Goal: Task Accomplishment & Management: Complete application form

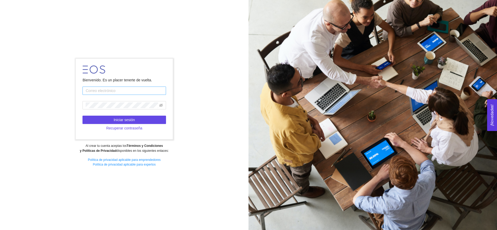
click at [118, 93] on input "text" at bounding box center [124, 91] width 83 height 8
type input "pm0l000054@gmail.com"
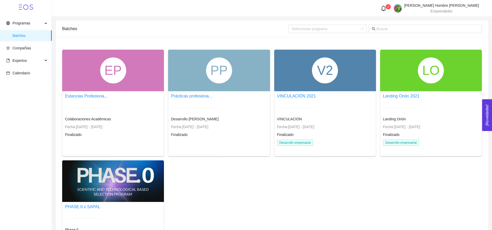
click at [97, 199] on div at bounding box center [113, 182] width 102 height 42
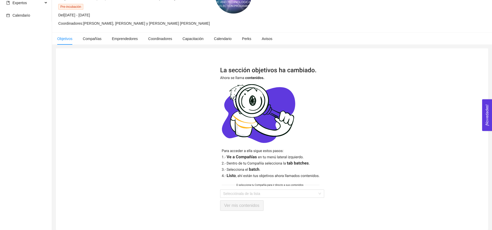
scroll to position [61, 0]
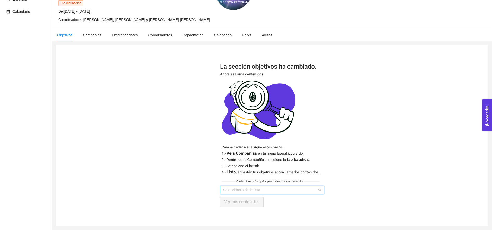
click at [284, 191] on input "search" at bounding box center [270, 190] width 94 height 8
click at [235, 200] on div "API" at bounding box center [272, 201] width 98 height 6
click at [224, 202] on button "Ver mis contenidos" at bounding box center [241, 202] width 43 height 10
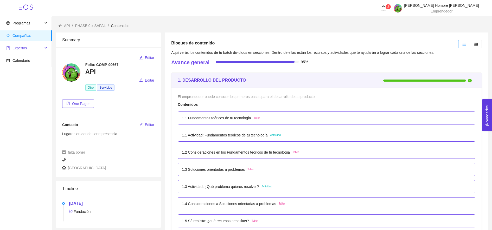
click at [27, 49] on span "Expertos" at bounding box center [24, 48] width 37 height 10
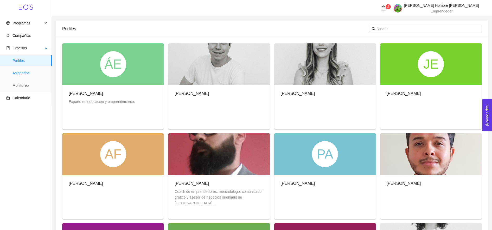
click at [22, 74] on span "Asignados" at bounding box center [29, 73] width 35 height 10
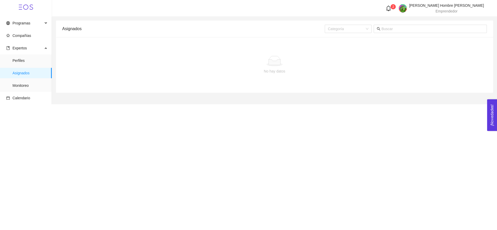
click at [226, 59] on div at bounding box center [274, 61] width 417 height 10
click at [269, 77] on div "No hay datos" at bounding box center [274, 64] width 425 height 43
click at [23, 59] on span "Perfiles" at bounding box center [29, 60] width 35 height 10
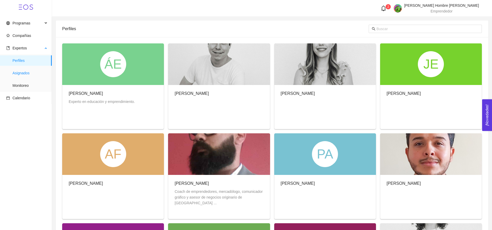
click at [22, 74] on span "Asignados" at bounding box center [29, 73] width 35 height 10
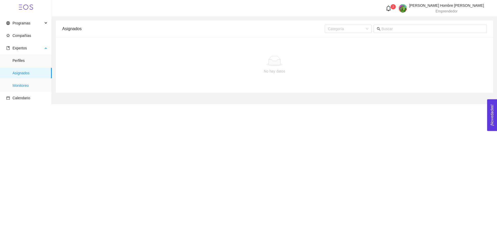
click at [21, 82] on span "Monitoreo" at bounding box center [29, 85] width 35 height 10
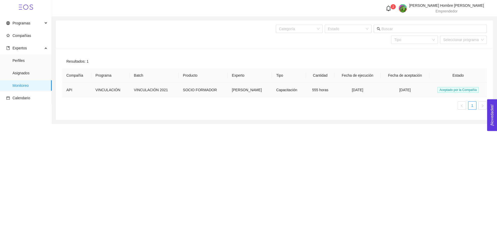
click at [463, 90] on span "Aceptado por la Compañía" at bounding box center [458, 90] width 41 height 6
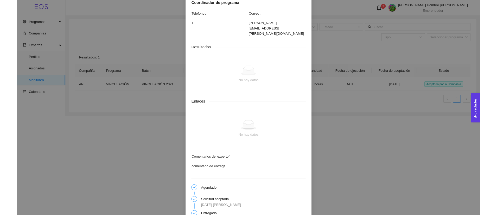
scroll to position [288, 0]
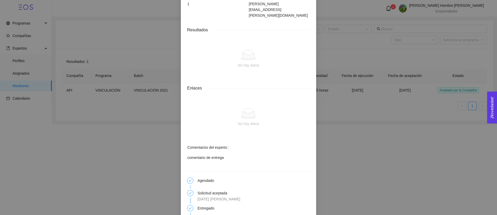
click at [136, 83] on div "Detalles de servicio SOCIO FORMADOR INSTRUCCIÓN 1 INSTRUCCIÓN 2 Categoría Fisca…" at bounding box center [248, 107] width 497 height 215
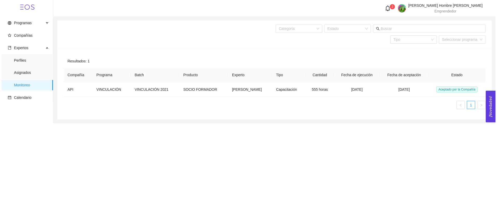
scroll to position [278, 0]
click at [37, 73] on span "Asignados" at bounding box center [29, 73] width 35 height 10
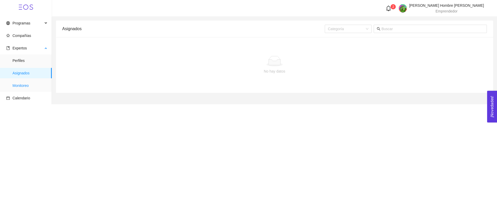
click at [18, 86] on span "Monitoreo" at bounding box center [29, 85] width 35 height 10
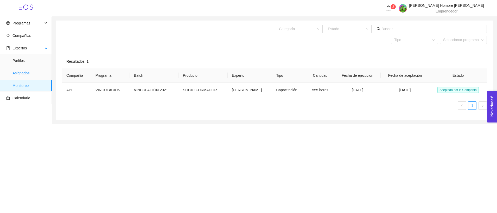
click at [26, 72] on span "Asignados" at bounding box center [29, 73] width 35 height 10
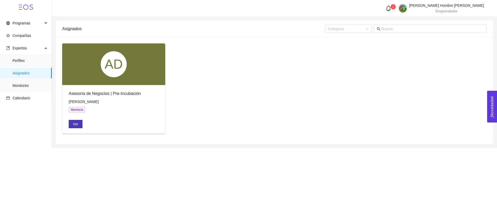
click at [72, 124] on button "Ver" at bounding box center [76, 124] width 14 height 8
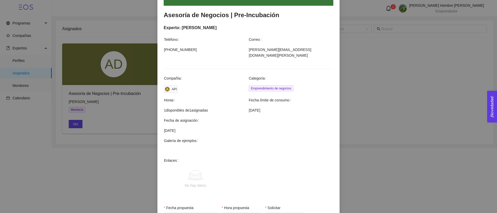
scroll to position [139, 0]
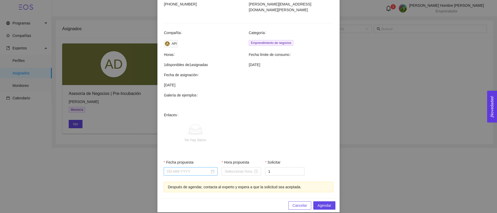
click at [196, 169] on input "Fecha propuesta" at bounding box center [188, 172] width 43 height 6
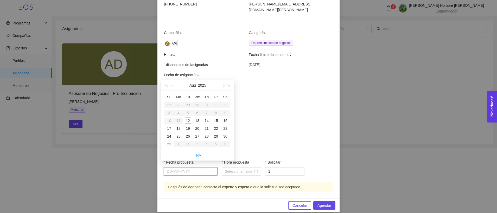
type input "August 21, 2025"
click at [173, 85] on button "button" at bounding box center [172, 85] width 6 height 10
click at [222, 86] on span "button" at bounding box center [223, 86] width 3 height 3
type input "August 12, 2025"
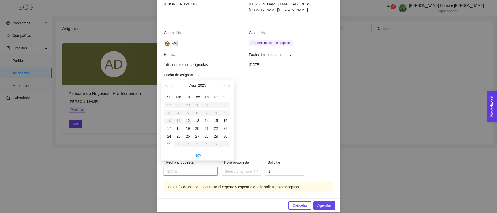
click at [185, 121] on div "12" at bounding box center [188, 121] width 6 height 6
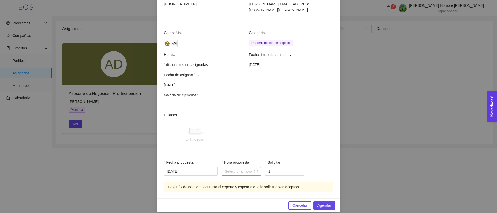
click at [234, 170] on div at bounding box center [241, 171] width 39 height 8
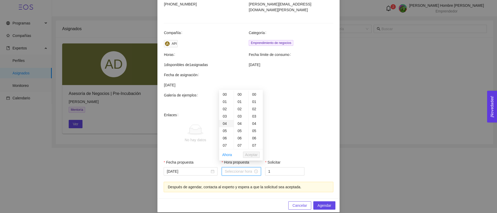
click at [225, 123] on div "04" at bounding box center [226, 123] width 15 height 7
click at [251, 152] on span "Aceptar" at bounding box center [251, 155] width 12 height 6
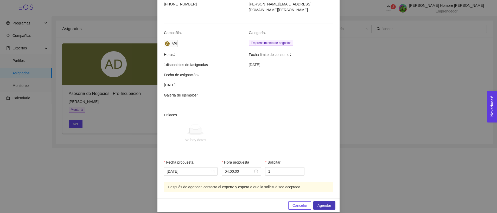
click at [321, 203] on span "Agendar" at bounding box center [325, 206] width 14 height 6
click at [234, 169] on input "04:00:00" at bounding box center [239, 172] width 28 height 6
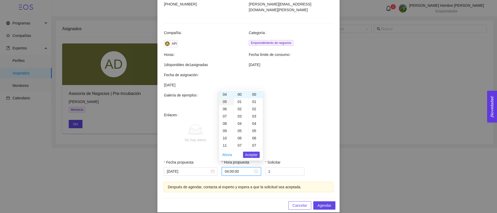
click at [224, 101] on div "05" at bounding box center [226, 101] width 15 height 7
click at [312, 184] on div "Después de agendar, contacta al experto y espera a que la solicitud sea aceptad…" at bounding box center [248, 187] width 161 height 6
click at [251, 169] on input "04:00:00" at bounding box center [239, 172] width 28 height 6
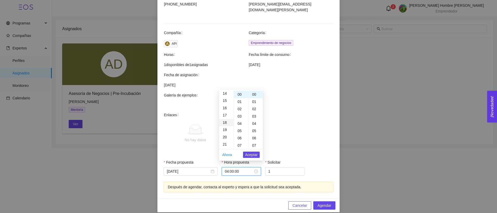
click at [223, 122] on div "18" at bounding box center [226, 122] width 15 height 7
click at [256, 152] on span "Aceptar" at bounding box center [251, 155] width 12 height 6
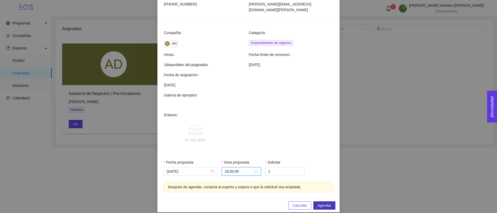
click at [314, 202] on button "Agendar" at bounding box center [325, 206] width 22 height 8
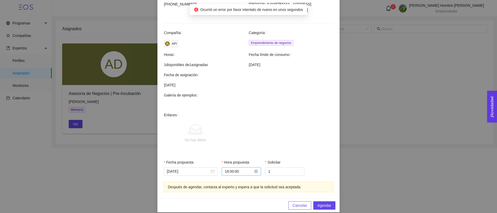
click at [243, 169] on input "18:00:00" at bounding box center [239, 172] width 28 height 6
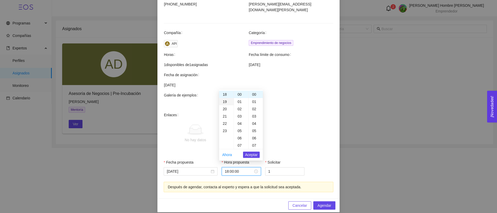
click at [223, 105] on div "19" at bounding box center [226, 101] width 15 height 7
type input "18:00:00"
click at [204, 143] on div "No hay datos" at bounding box center [196, 133] width 30 height 43
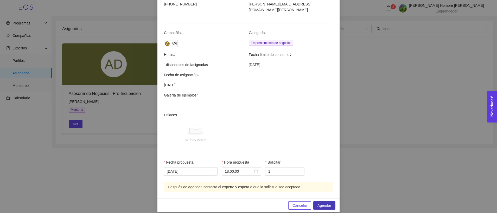
click at [322, 203] on span "Agendar" at bounding box center [325, 206] width 14 height 6
click at [213, 167] on div at bounding box center [191, 171] width 54 height 8
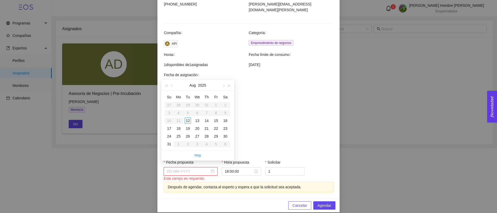
click at [210, 169] on div at bounding box center [191, 172] width 48 height 6
type input "August 13, 2025"
click at [196, 122] on div "13" at bounding box center [197, 121] width 6 height 6
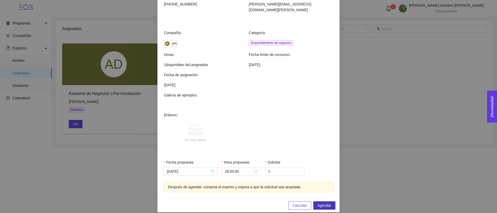
click at [324, 203] on span "Agendar" at bounding box center [325, 206] width 14 height 6
click at [300, 203] on span "Cancelar" at bounding box center [300, 206] width 15 height 6
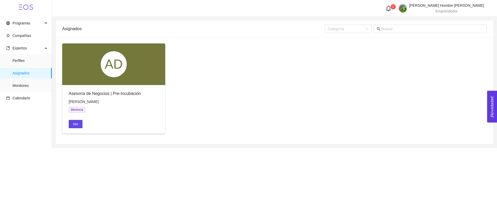
scroll to position [112, 0]
click at [74, 122] on span "Ver" at bounding box center [75, 124] width 5 height 6
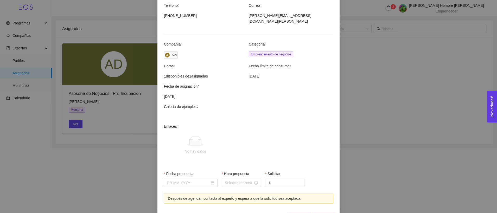
scroll to position [139, 0]
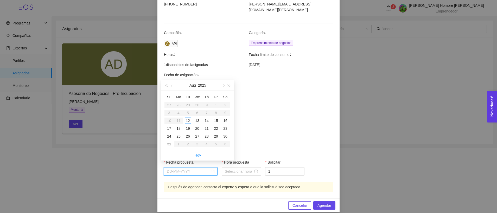
click at [201, 169] on input "Fecha propuesta" at bounding box center [188, 172] width 43 height 6
type input "August 13, 2025"
click at [196, 122] on div "13" at bounding box center [197, 121] width 6 height 6
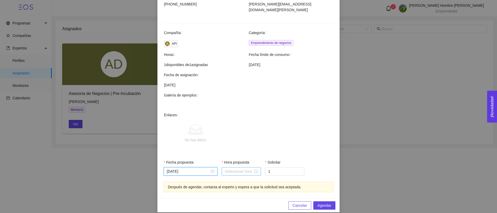
click at [253, 169] on div at bounding box center [241, 171] width 39 height 8
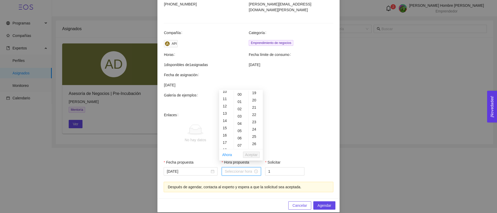
scroll to position [80, 0]
click at [224, 137] on div "17" at bounding box center [226, 138] width 15 height 7
type input "17:00:00"
click at [257, 156] on span "Aceptar" at bounding box center [251, 155] width 12 height 6
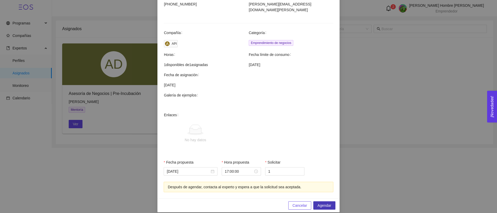
click at [318, 203] on span "Agendar" at bounding box center [325, 206] width 14 height 6
click at [323, 203] on span "Agendar" at bounding box center [325, 206] width 14 height 6
click at [296, 203] on span "Cancelar" at bounding box center [300, 206] width 15 height 6
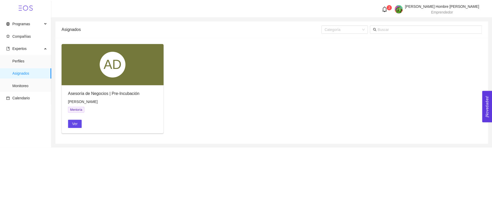
scroll to position [112, 0]
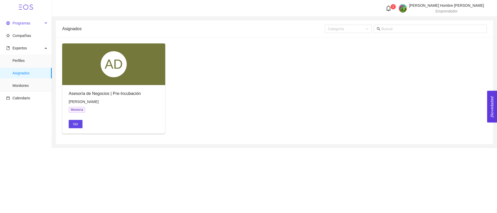
click at [22, 26] on span "Programas" at bounding box center [24, 23] width 37 height 10
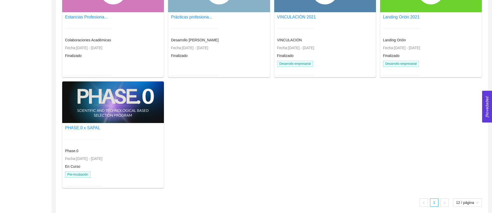
scroll to position [83, 0]
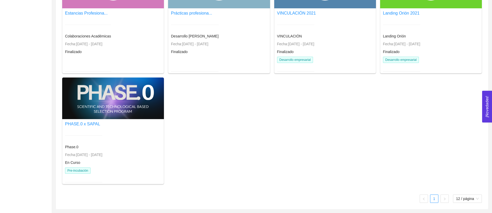
click at [98, 122] on div "PHASE.0 x SAPAL" at bounding box center [83, 124] width 37 height 7
click at [102, 128] on div "PHASE.0 x SAPAL Phase.0 Fecha: 01/01/2024 - 31/12/2025 En Curso Pre-incubación" at bounding box center [83, 155] width 37 height 68
click at [88, 170] on span "Pre-incubación" at bounding box center [78, 171] width 26 height 6
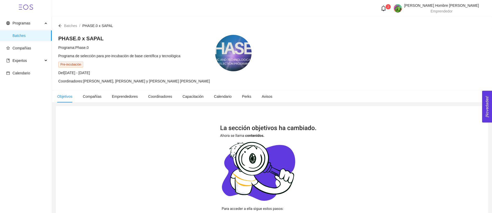
scroll to position [79, 0]
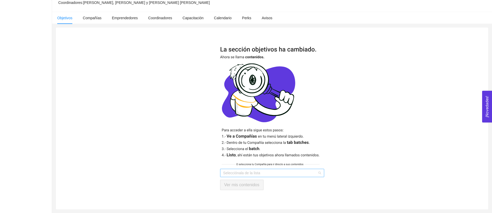
click at [288, 173] on input "search" at bounding box center [270, 173] width 94 height 8
click at [234, 184] on div "API" at bounding box center [272, 183] width 98 height 6
click at [243, 184] on span "Ver mis contenidos" at bounding box center [241, 185] width 35 height 7
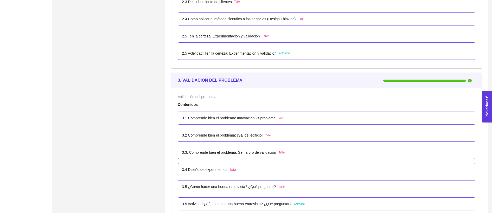
scroll to position [1441, 0]
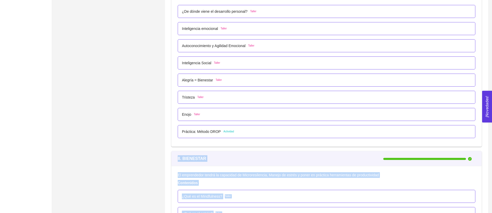
drag, startPoint x: 485, startPoint y: 132, endPoint x: 482, endPoint y: 178, distance: 46.7
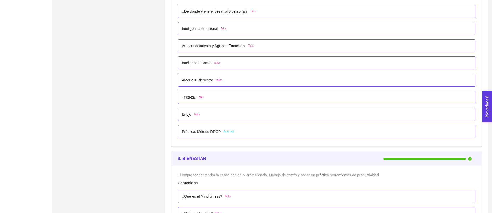
drag, startPoint x: 482, startPoint y: 178, endPoint x: 484, endPoint y: 168, distance: 9.9
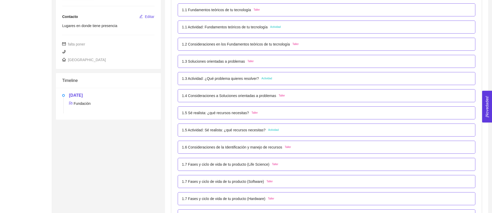
scroll to position [0, 0]
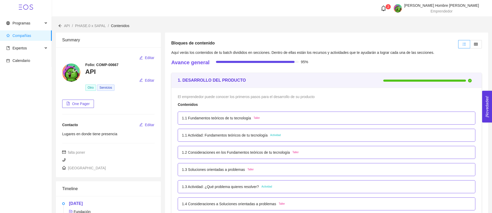
click at [384, 8] on icon "bell" at bounding box center [384, 8] width 4 height 6
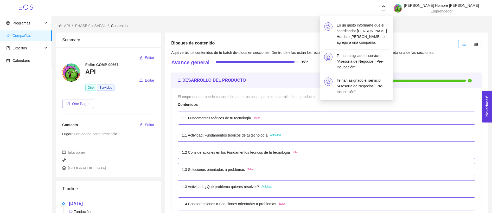
click at [384, 8] on icon "bell" at bounding box center [384, 8] width 4 height 6
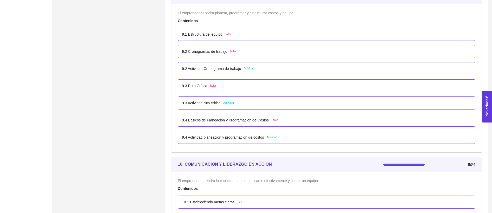
scroll to position [1767, 0]
